Goal: Check status: Check status

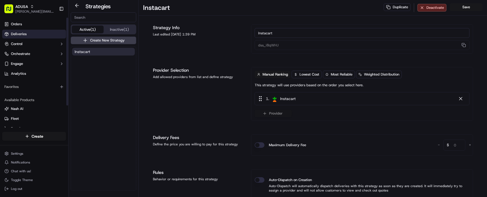
click at [27, 33] on link "Deliveries" at bounding box center [34, 34] width 64 height 9
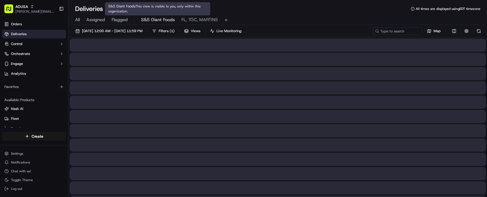
click at [155, 22] on span "S&S Giant Foods" at bounding box center [158, 19] width 34 height 7
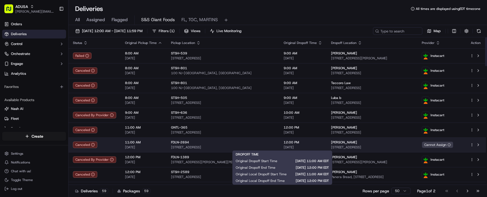
click at [302, 146] on span "[DATE]" at bounding box center [303, 147] width 39 height 4
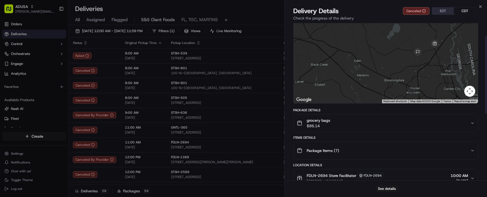
scroll to position [27, 0]
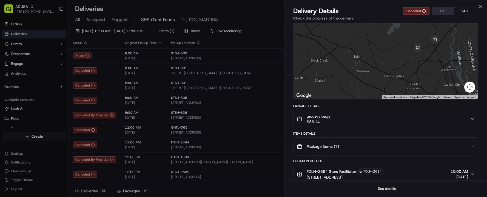
click at [392, 188] on button "See details" at bounding box center [387, 188] width 23 height 8
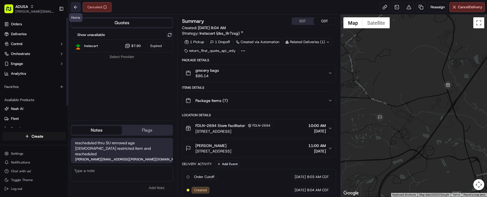
click at [75, 7] on button at bounding box center [76, 7] width 10 height 10
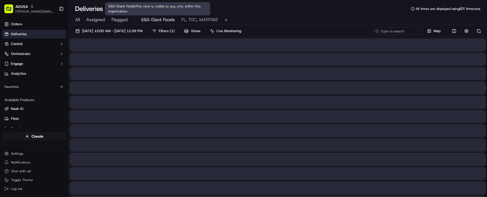
click at [147, 22] on span "S&S Giant Foods" at bounding box center [158, 19] width 34 height 7
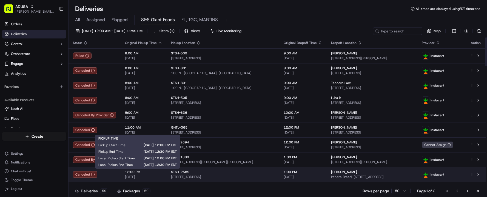
click at [158, 174] on span "[DATE]" at bounding box center [143, 176] width 37 height 4
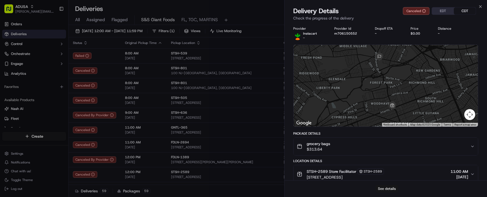
click at [390, 190] on button "See details" at bounding box center [387, 188] width 23 height 8
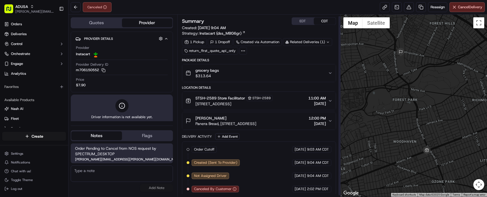
scroll to position [3, 0]
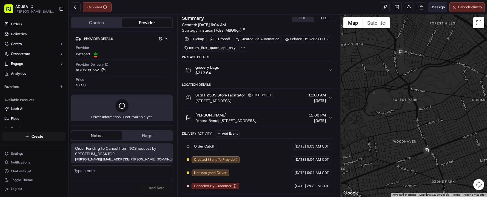
click at [432, 11] on button "Reassign" at bounding box center [437, 7] width 19 height 10
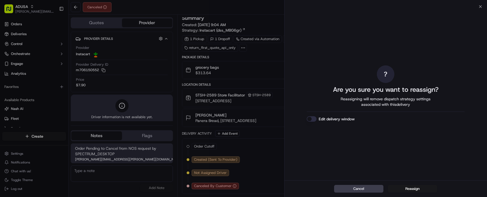
click at [311, 119] on button "Edit delivery window" at bounding box center [312, 118] width 10 height 5
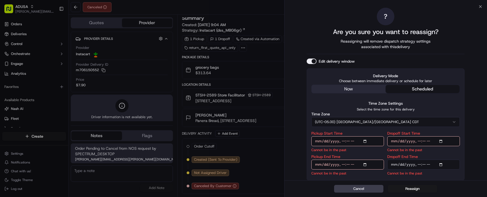
click at [451, 123] on button "(UTC-05.00) America/Chicago CDT" at bounding box center [385, 122] width 149 height 10
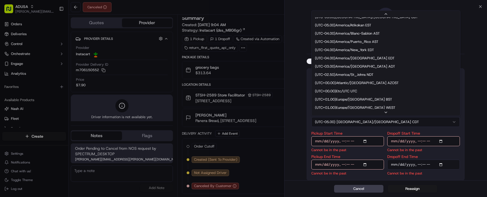
scroll to position [69, 0]
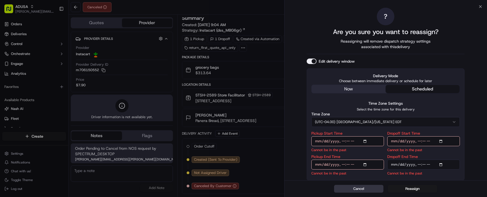
click at [358, 188] on button "Cancel" at bounding box center [358, 188] width 49 height 8
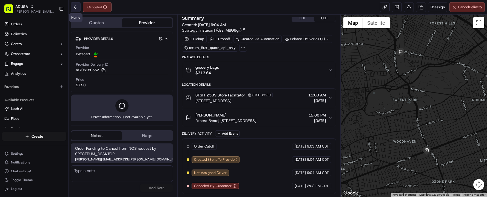
click at [75, 8] on button at bounding box center [76, 7] width 10 height 10
